Goal: Find specific page/section: Find specific page/section

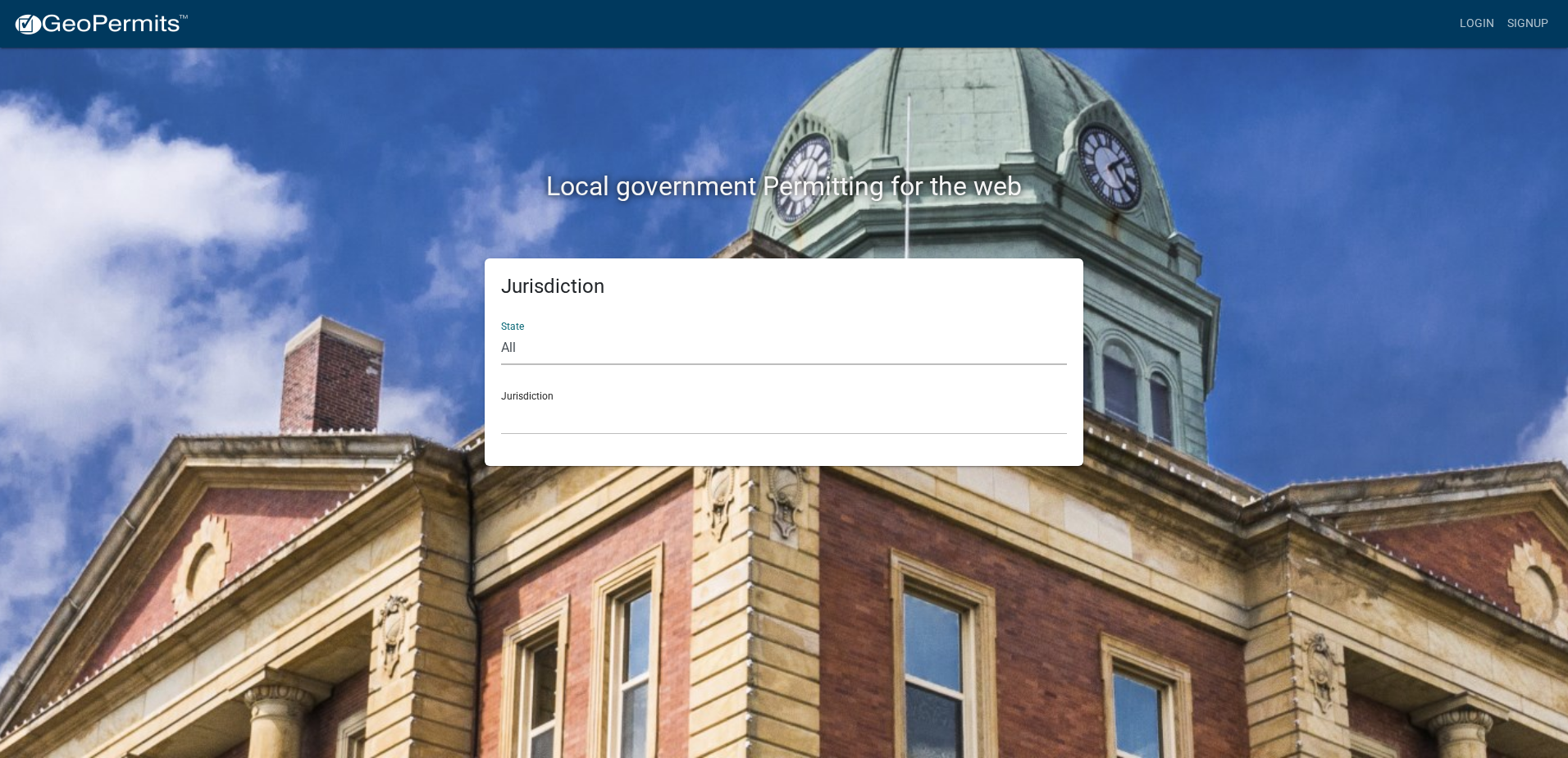
click at [558, 349] on select "All [US_STATE] [US_STATE] [US_STATE] [US_STATE] [US_STATE] [US_STATE] [US_STATE…" at bounding box center [784, 348] width 566 height 33
select select "[US_STATE]"
click at [501, 331] on select "All [US_STATE] [US_STATE] [US_STATE] [US_STATE] [US_STATE] [US_STATE] [US_STATE…" at bounding box center [784, 348] width 566 height 33
click at [564, 424] on select "[GEOGRAPHIC_DATA], [US_STATE][PERSON_NAME][GEOGRAPHIC_DATA], [US_STATE][PERSON_…" at bounding box center [784, 417] width 566 height 33
click at [423, 209] on div "Local government Permitting for the web" at bounding box center [784, 152] width 935 height 209
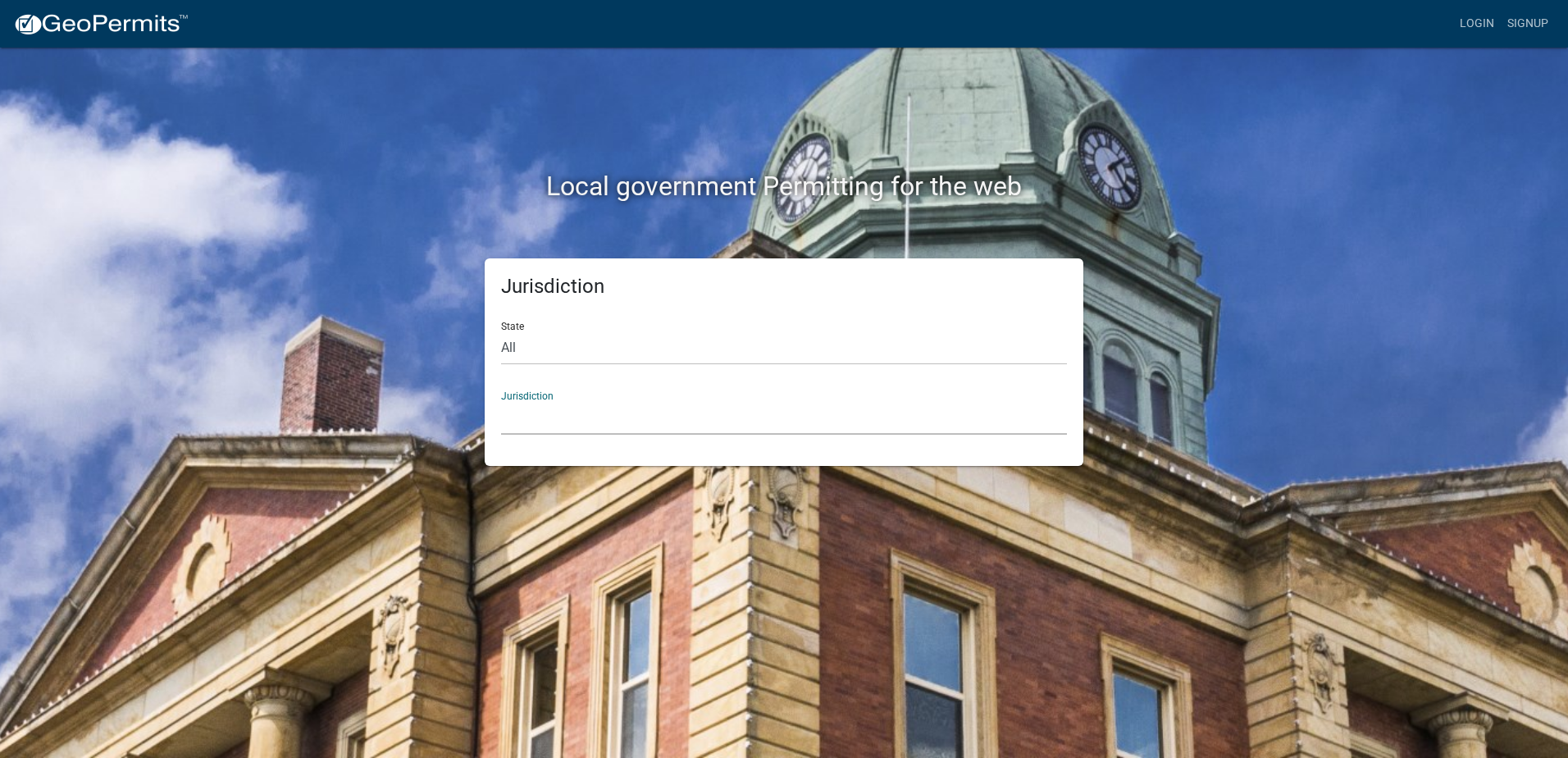
click at [570, 424] on select "[GEOGRAPHIC_DATA], [US_STATE][PERSON_NAME][GEOGRAPHIC_DATA], [US_STATE][PERSON_…" at bounding box center [784, 417] width 566 height 33
click at [419, 246] on div "Local government Permitting for the web" at bounding box center [784, 152] width 935 height 209
click at [569, 357] on select "All [US_STATE] [US_STATE] [US_STATE] [US_STATE] [US_STATE] [US_STATE] [US_STATE…" at bounding box center [784, 348] width 566 height 33
select select "[US_STATE]"
click at [501, 331] on select "All [US_STATE] [US_STATE] [US_STATE] [US_STATE] [US_STATE] [US_STATE] [US_STATE…" at bounding box center [784, 348] width 566 height 33
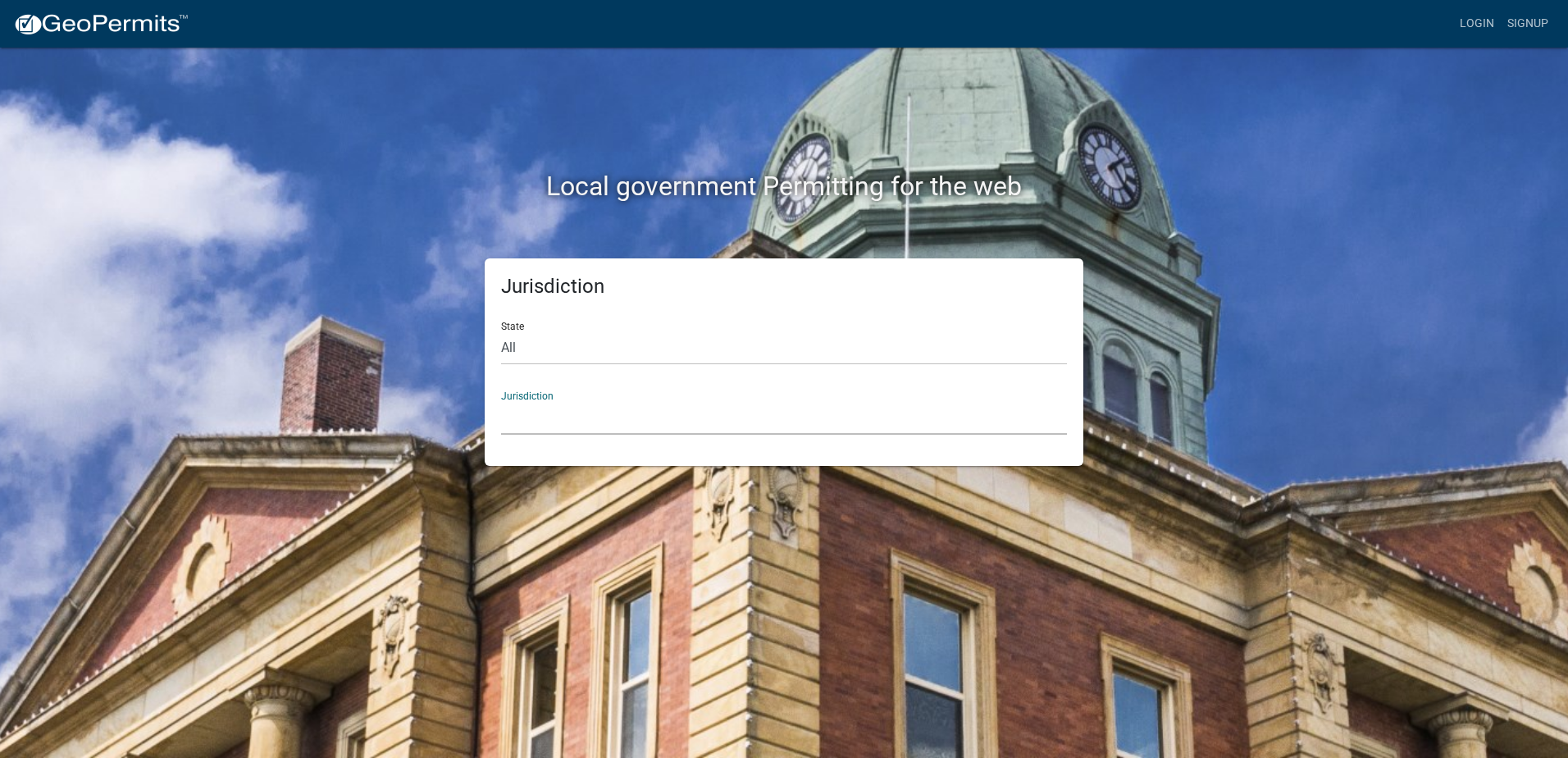
click at [572, 414] on select "[GEOGRAPHIC_DATA], [US_STATE][PERSON_NAME][GEOGRAPHIC_DATA], [US_STATE][PERSON_…" at bounding box center [784, 417] width 566 height 33
click at [549, 355] on select "All [US_STATE] [US_STATE] [US_STATE] [US_STATE] [US_STATE] [US_STATE] [US_STATE…" at bounding box center [784, 348] width 566 height 33
select select "[US_STATE]"
click at [501, 331] on select "All [US_STATE] [US_STATE] [US_STATE] [US_STATE] [US_STATE] [US_STATE] [US_STATE…" at bounding box center [784, 348] width 566 height 33
click at [560, 423] on select "[GEOGRAPHIC_DATA], [US_STATE][PERSON_NAME][GEOGRAPHIC_DATA], [US_STATE][PERSON_…" at bounding box center [784, 417] width 566 height 33
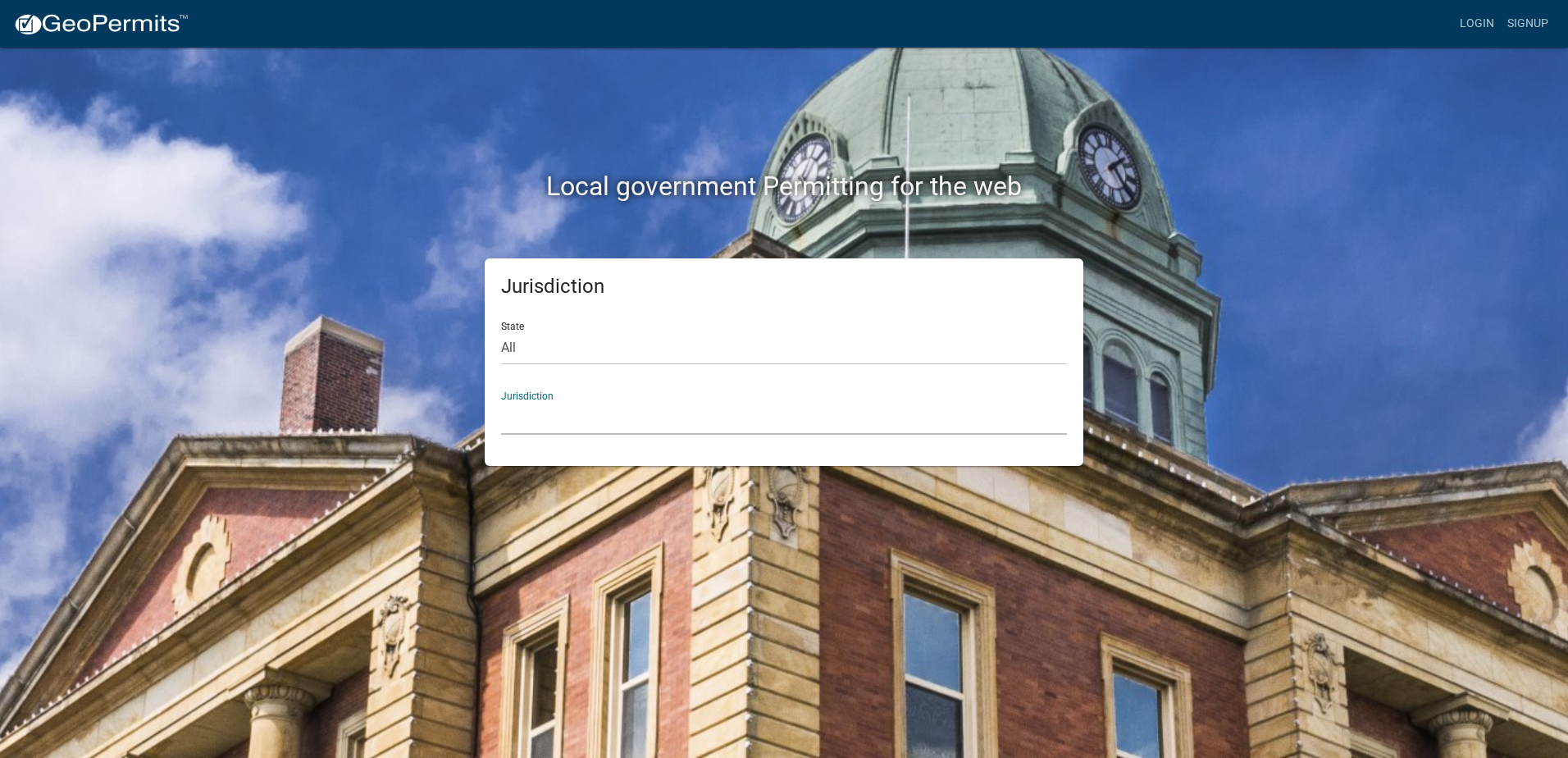
click at [444, 193] on h2 "Local government Permitting for the web" at bounding box center [784, 186] width 910 height 31
click at [560, 404] on select "[GEOGRAPHIC_DATA], [US_STATE][PERSON_NAME][GEOGRAPHIC_DATA], [US_STATE][PERSON_…" at bounding box center [784, 417] width 566 height 33
click at [482, 204] on div "Local government Permitting for the web" at bounding box center [784, 190] width 935 height 38
